Goal: Task Accomplishment & Management: Complete application form

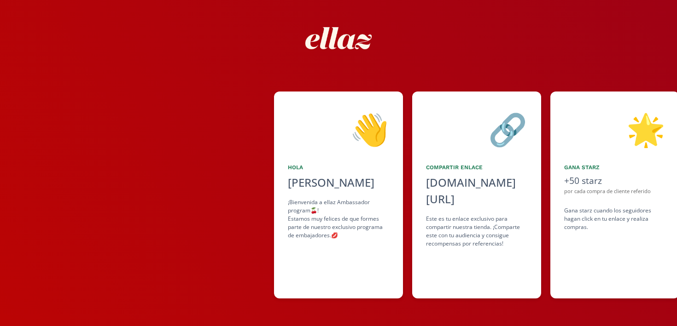
scroll to position [0, 276]
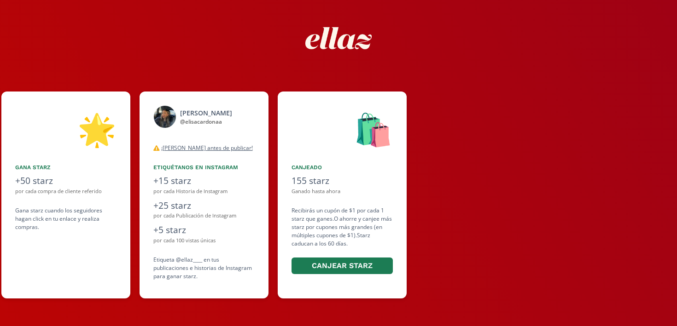
scroll to position [0, 552]
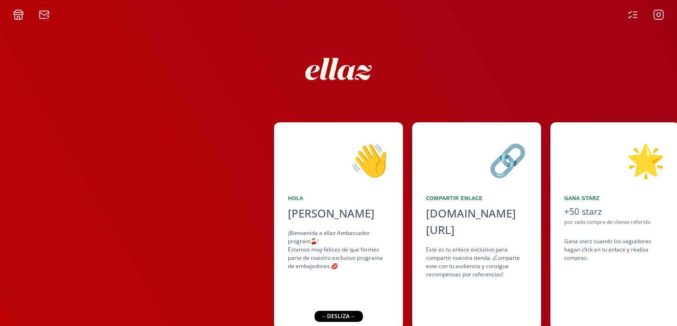
scroll to position [31, 0]
